Goal: Task Accomplishment & Management: Use online tool/utility

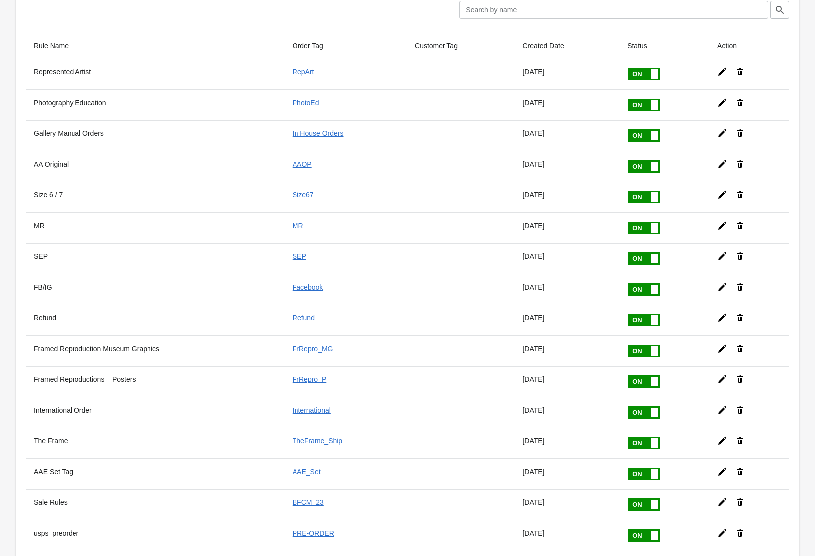
scroll to position [46, 0]
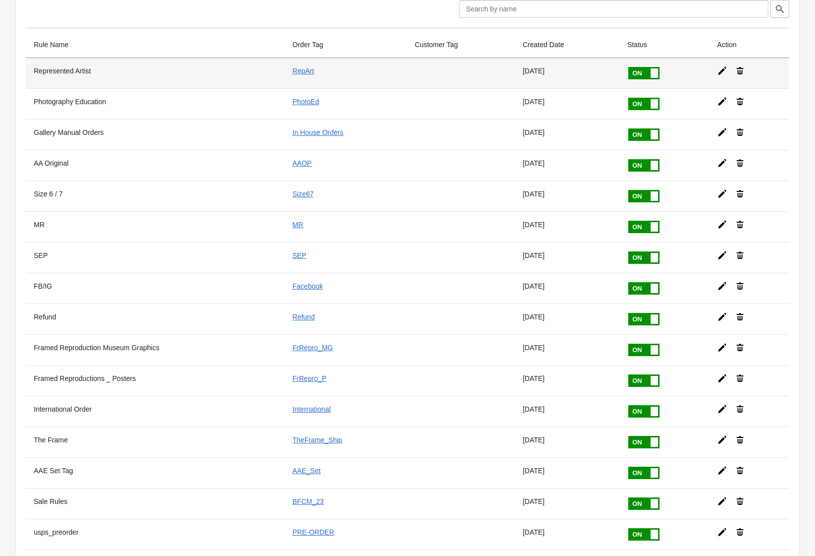
click at [724, 70] on icon at bounding box center [722, 71] width 8 height 8
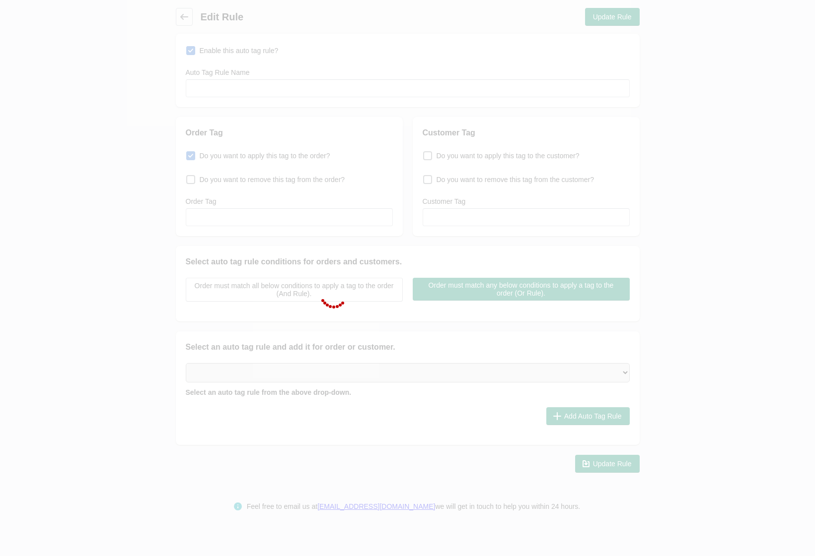
type input "Represented Artist"
checkbox input "true"
type input "RepArt"
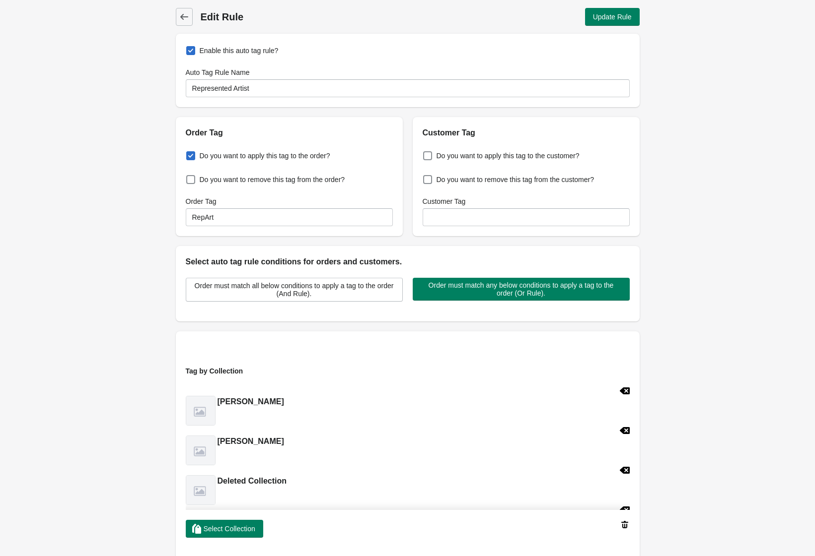
click at [724, 70] on div "Back Edit Rule Update Rule Enable this auto tag rule? Auto Tag Rule Name Repres…" at bounding box center [407, 366] width 815 height 733
click at [720, 71] on div "Back Edit Rule Update Rule Enable this auto tag rule? Auto Tag Rule Name Repres…" at bounding box center [407, 366] width 815 height 733
click at [186, 20] on icon at bounding box center [184, 17] width 10 height 10
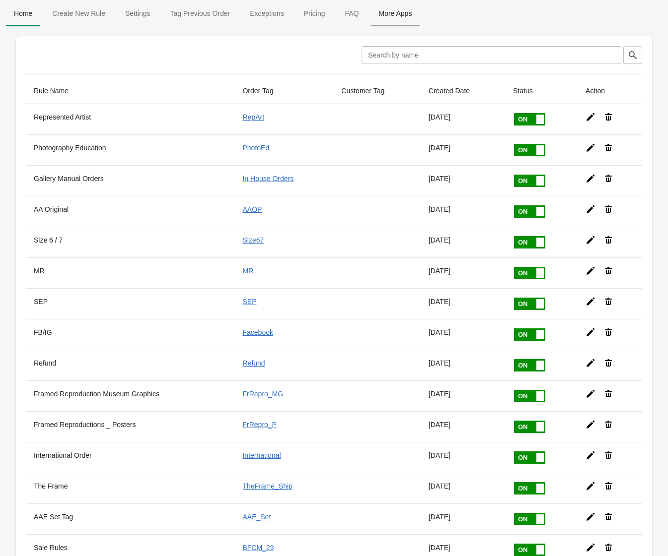
click at [402, 15] on span "More Apps" at bounding box center [394, 13] width 49 height 18
click at [135, 16] on span "Settings" at bounding box center [137, 13] width 41 height 18
